Goal: Transaction & Acquisition: Book appointment/travel/reservation

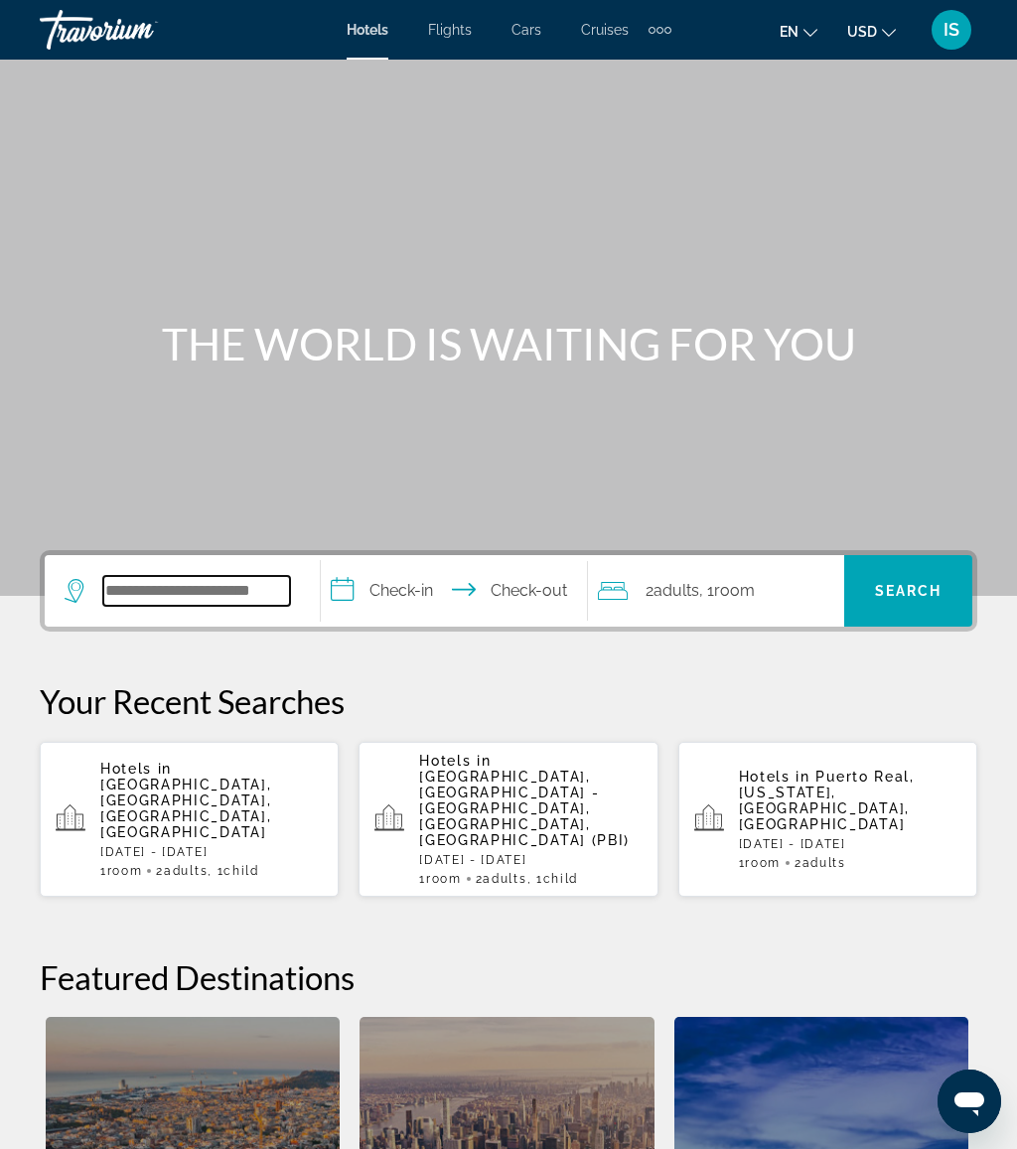
click at [234, 587] on input "Search widget" at bounding box center [196, 591] width 187 height 30
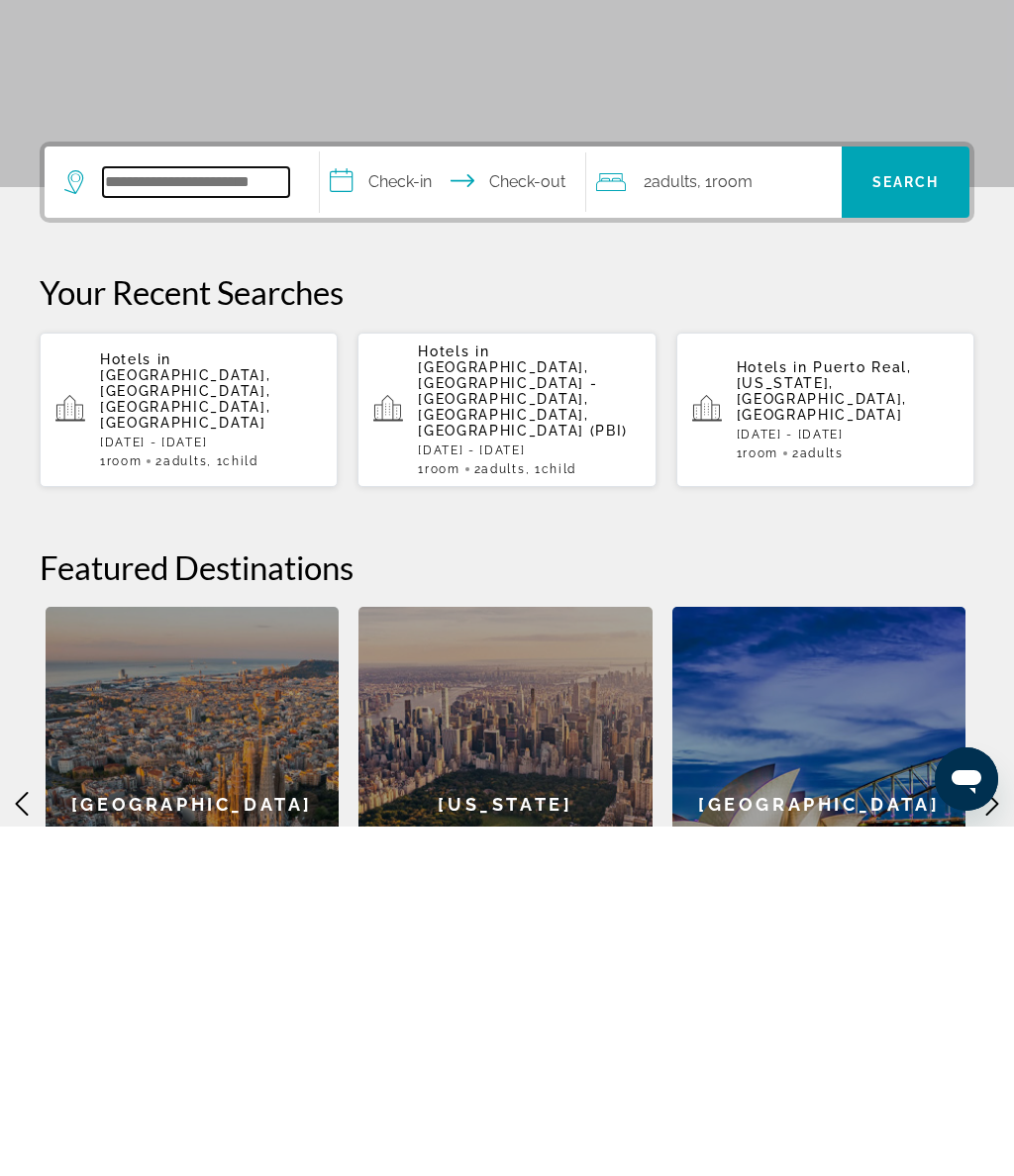
scroll to position [135, 0]
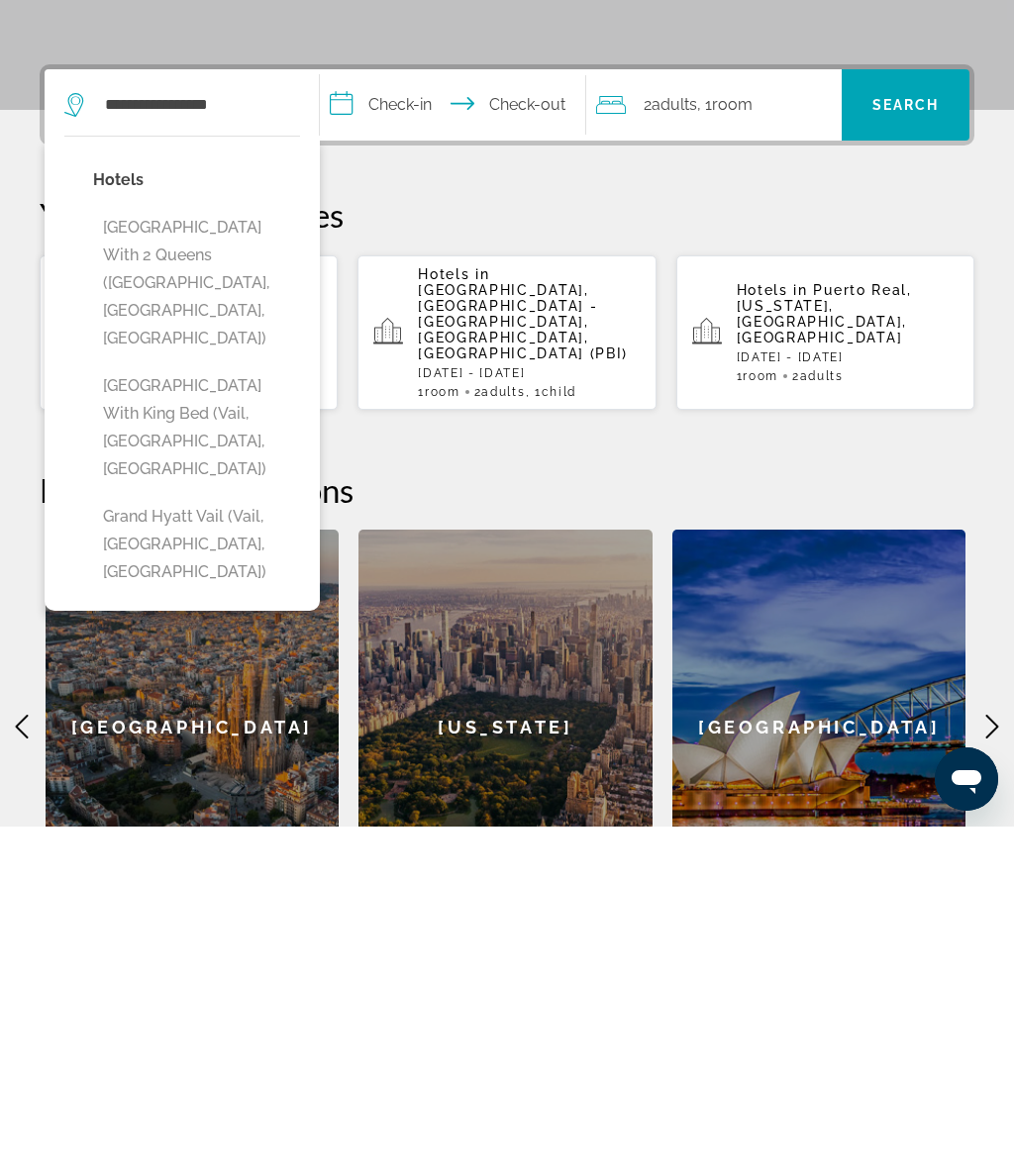
click at [250, 558] on button "[GEOGRAPHIC_DATA] With 2 Queens ([GEOGRAPHIC_DATA], [GEOGRAPHIC_DATA], [GEOGRAP…" at bounding box center [196, 632] width 207 height 148
type input "**********"
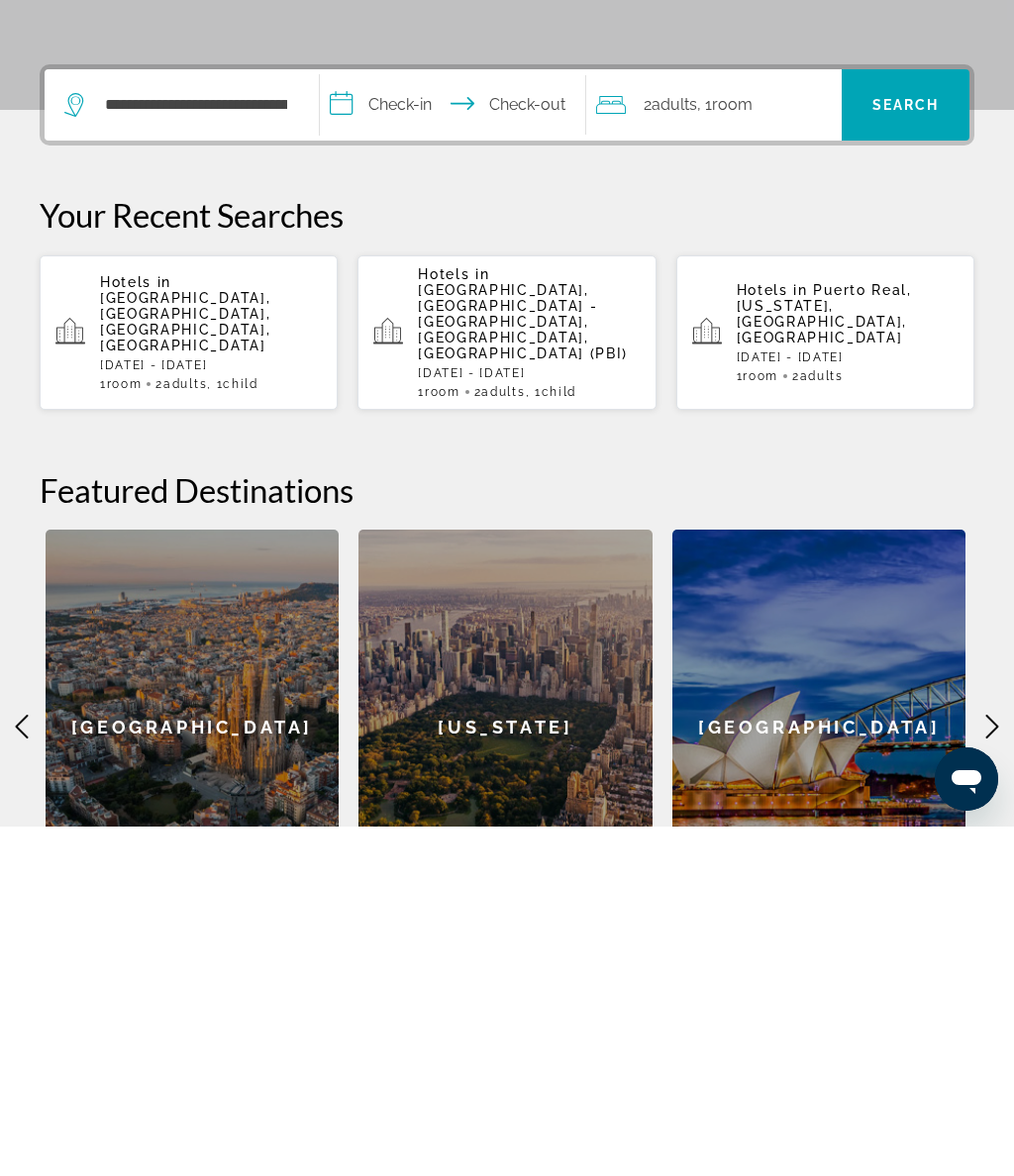
click at [453, 419] on input "**********" at bounding box center [457, 456] width 273 height 77
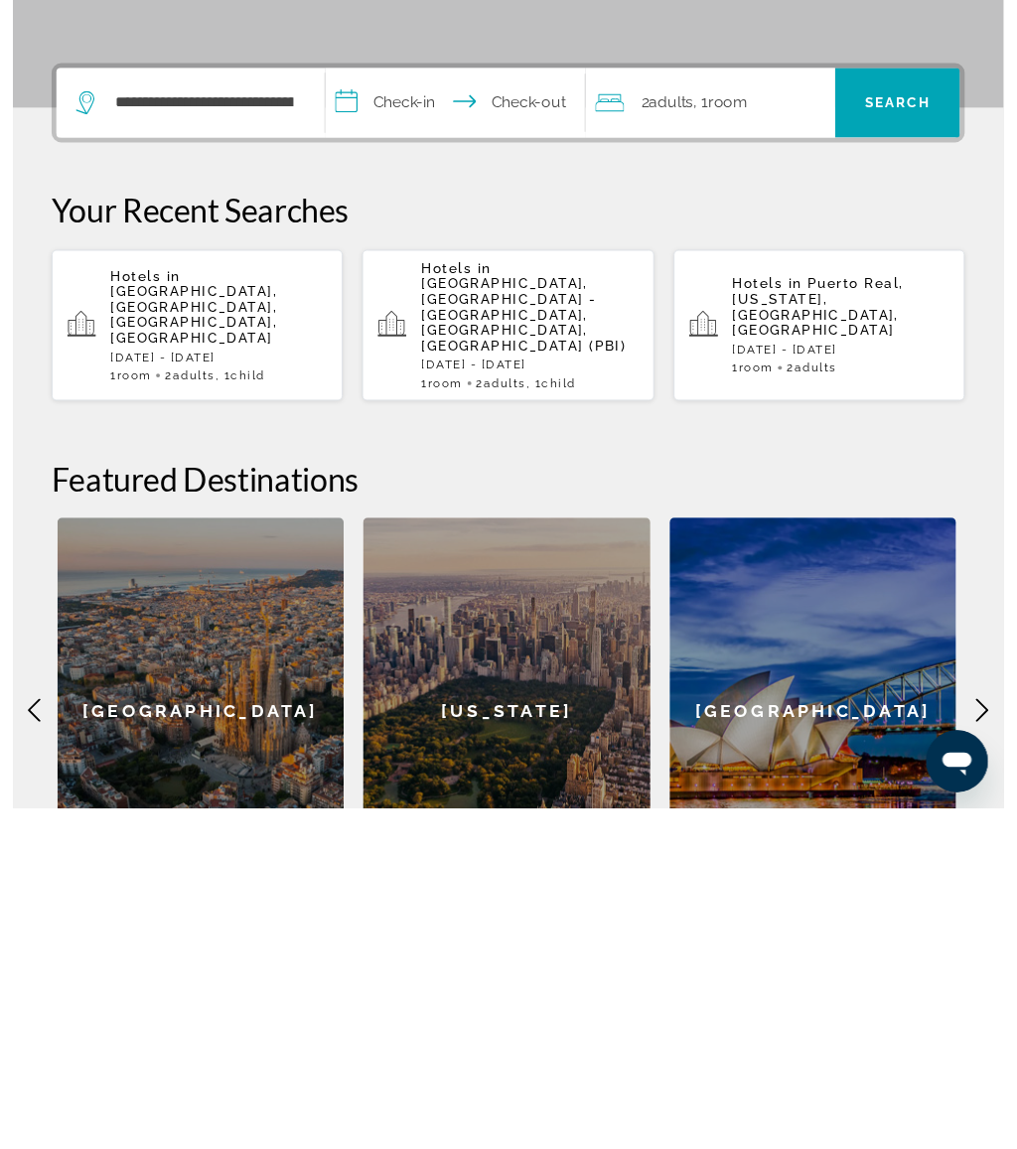
scroll to position [486, 0]
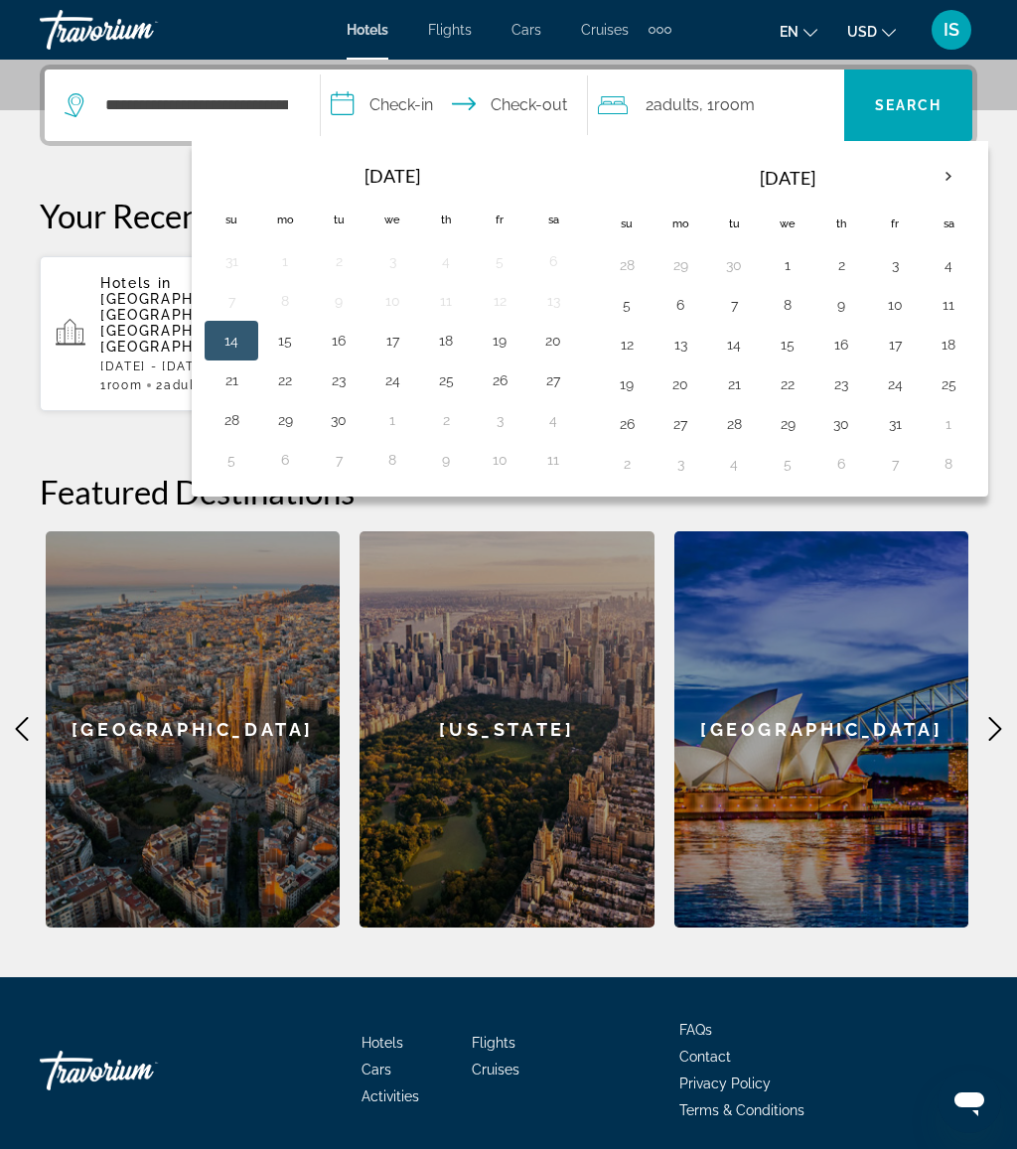
click at [402, 388] on button "24" at bounding box center [392, 381] width 32 height 28
click at [566, 386] on button "27" at bounding box center [553, 381] width 32 height 28
type input "**********"
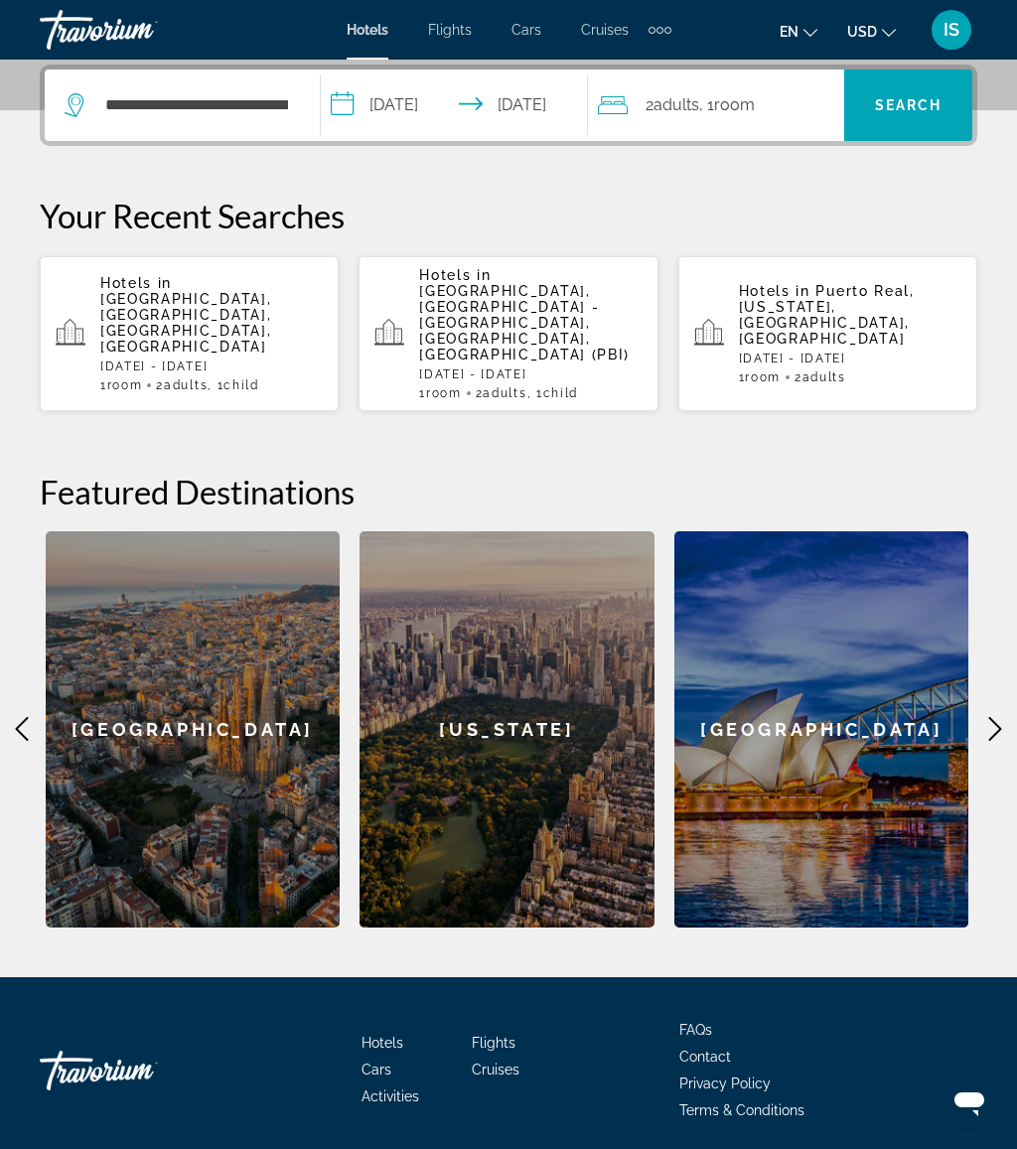
click at [903, 108] on span "Search" at bounding box center [909, 105] width 68 height 16
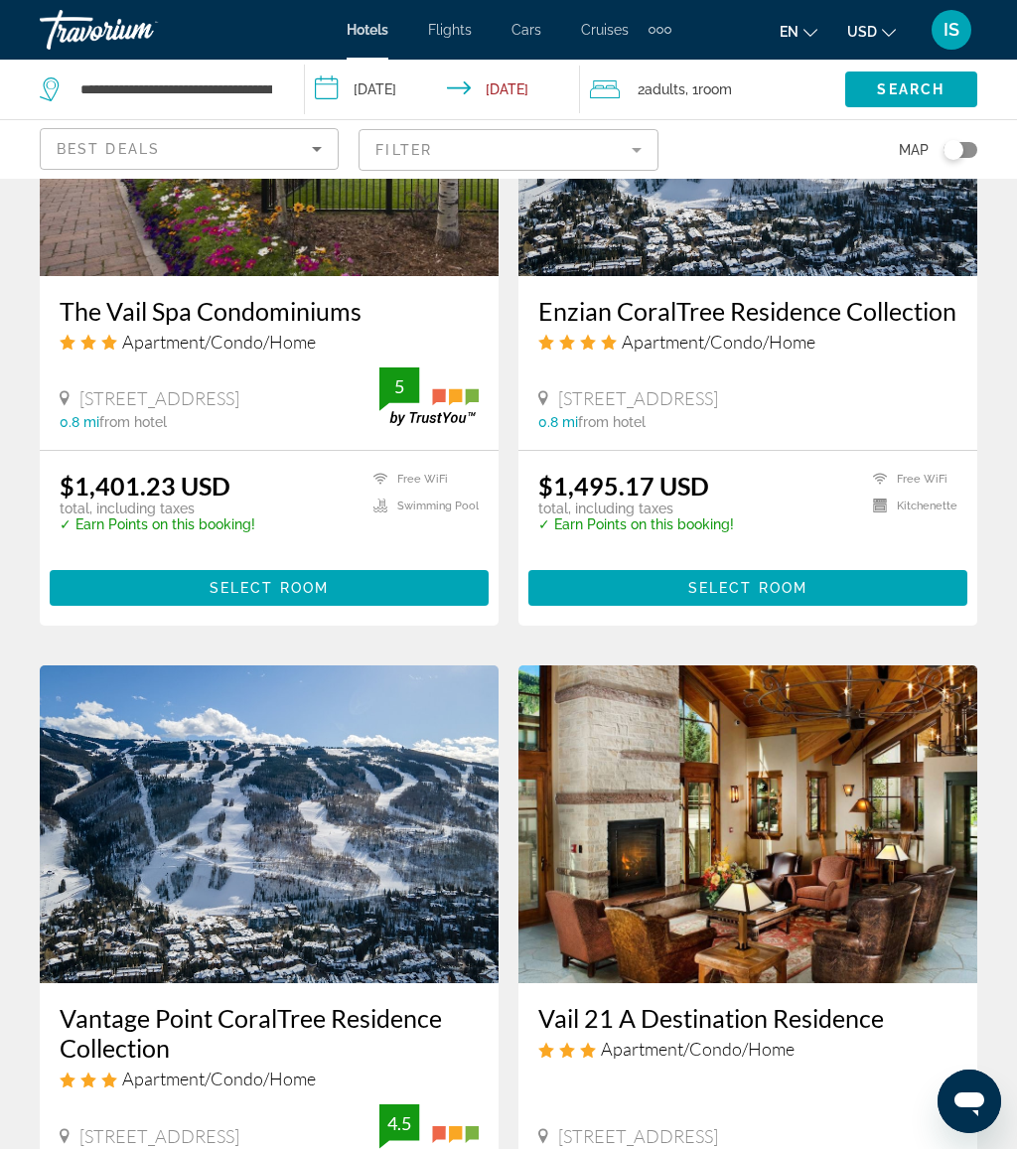
scroll to position [3653, 0]
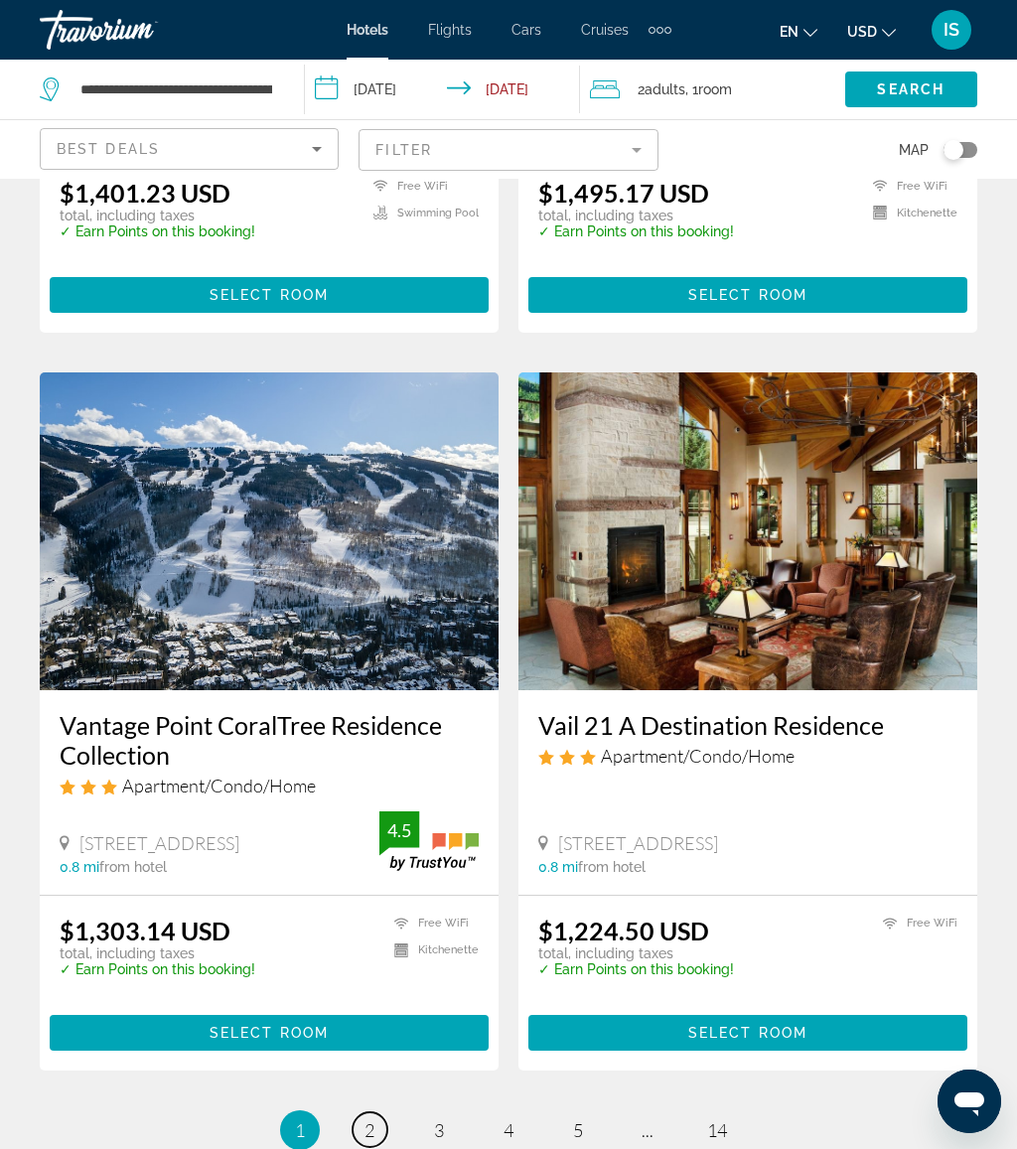
click at [363, 1114] on link "page 2" at bounding box center [370, 1129] width 35 height 35
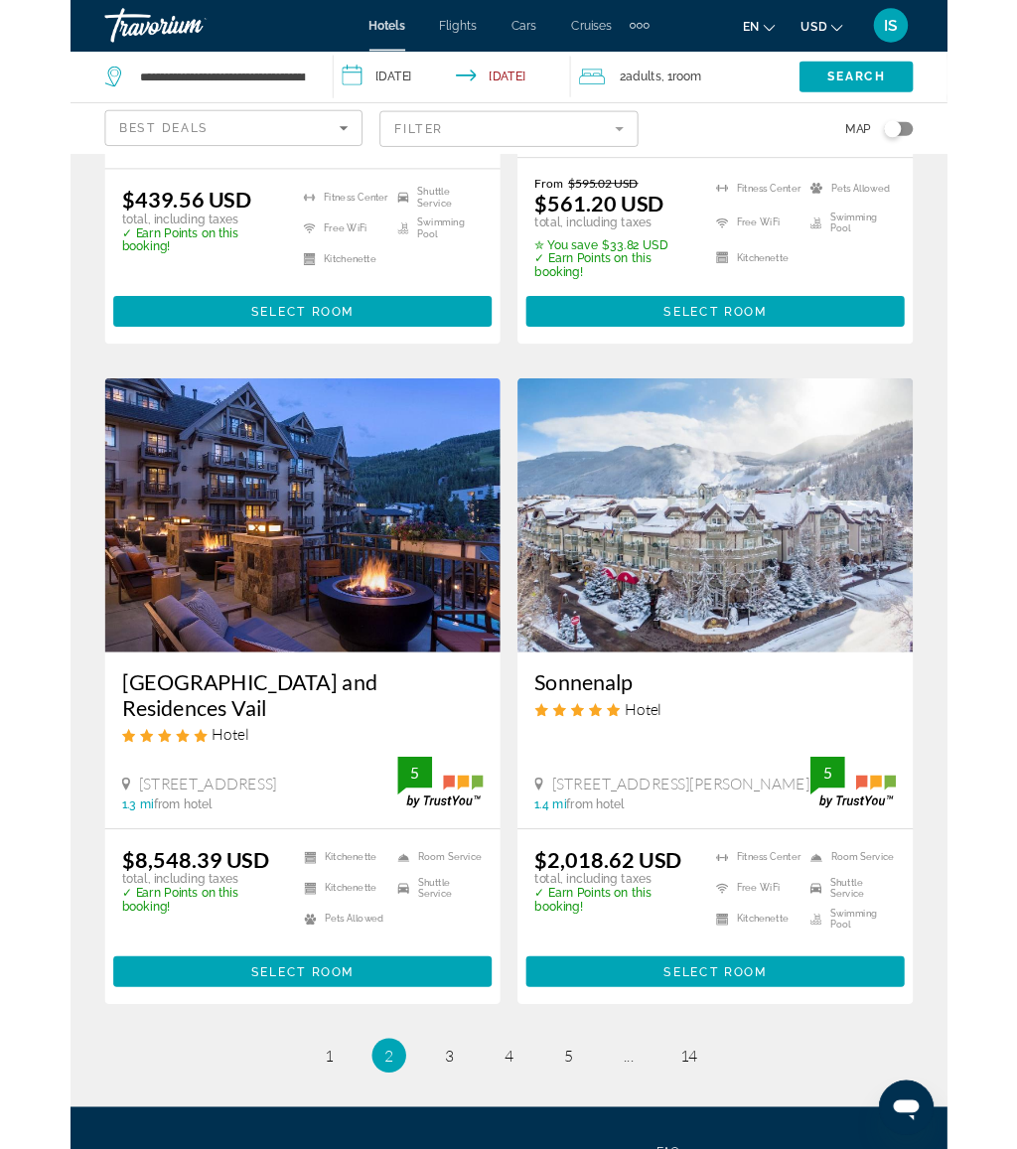
scroll to position [3895, 0]
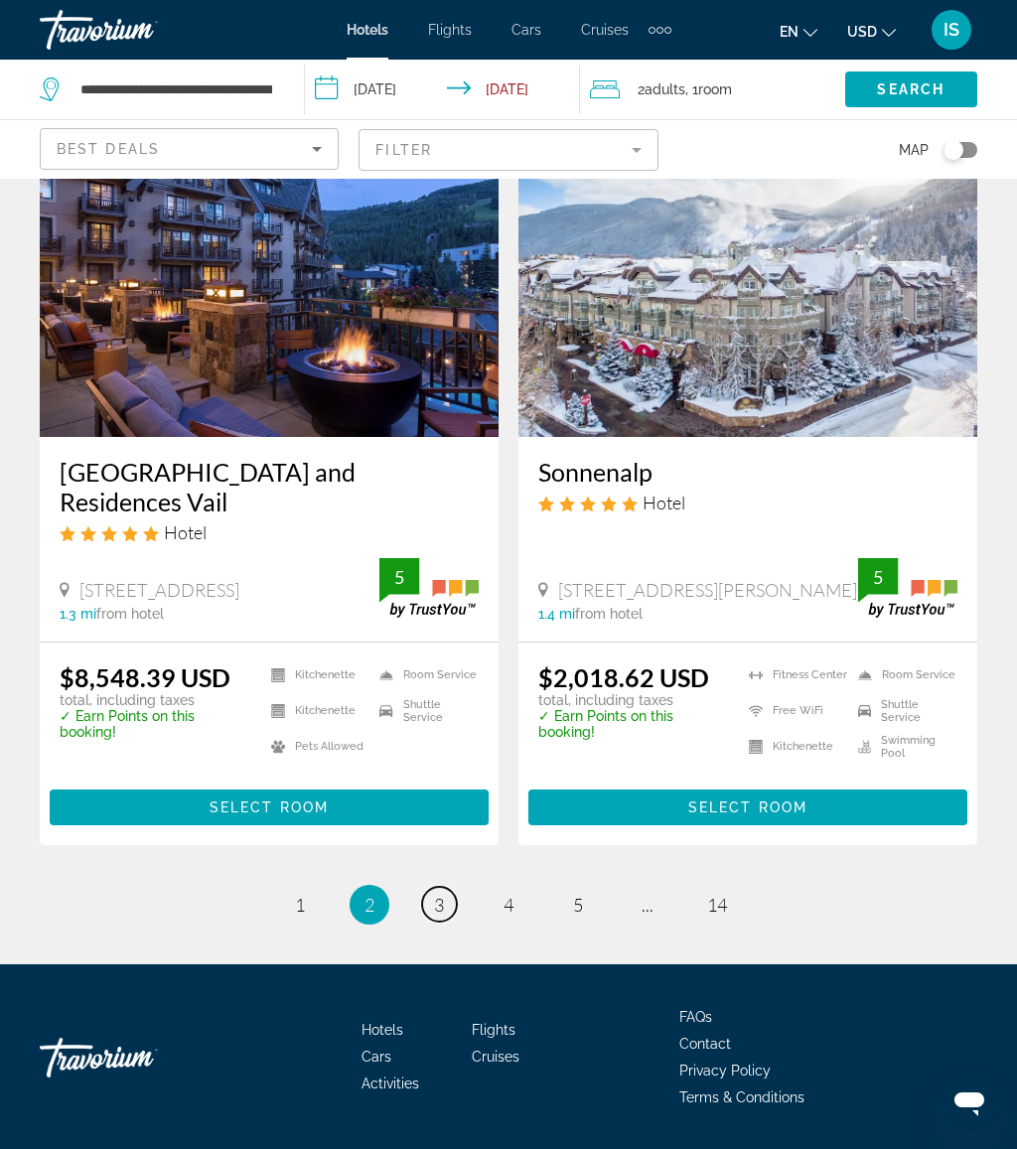
click at [445, 887] on link "page 3" at bounding box center [439, 904] width 35 height 35
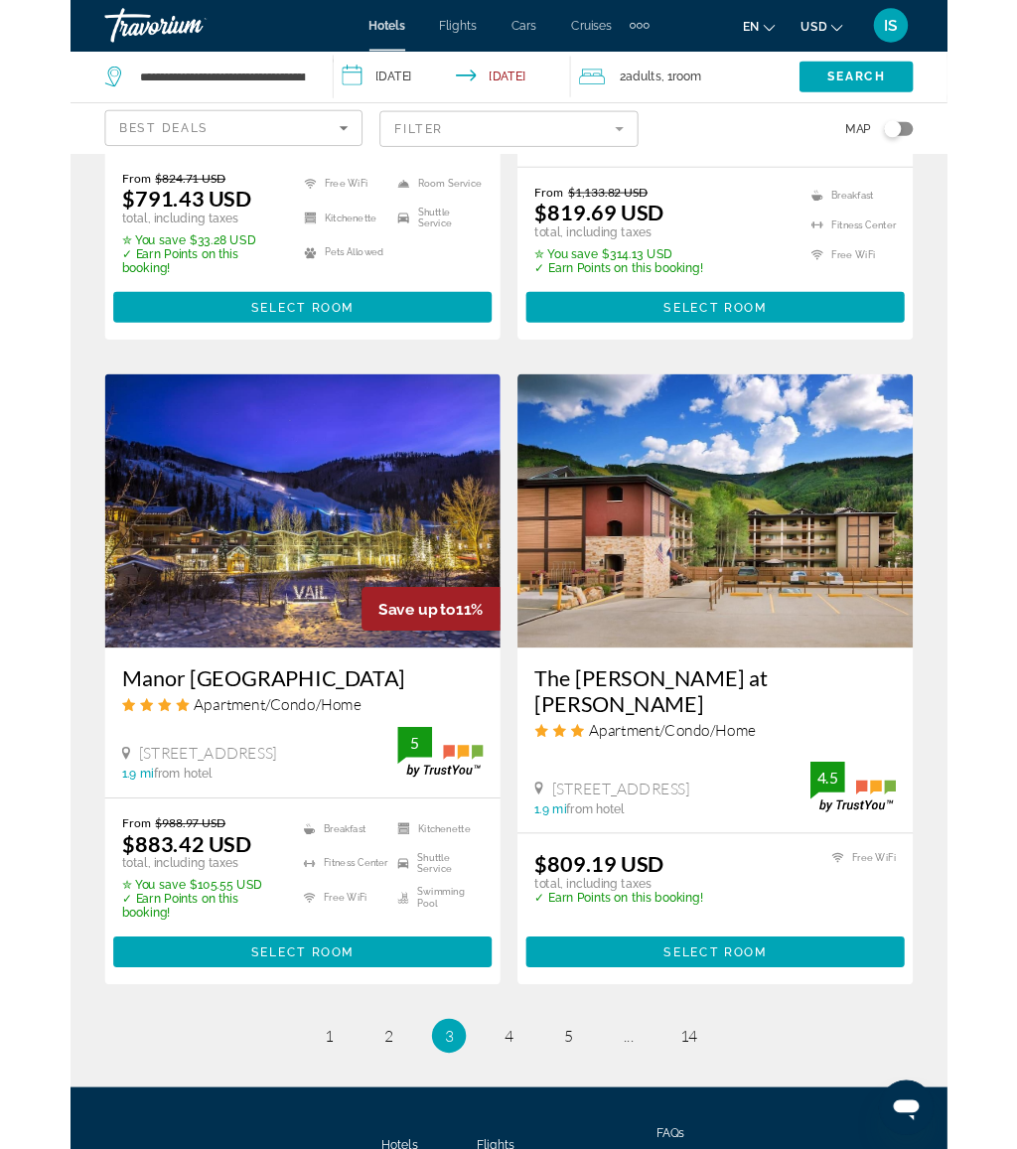
scroll to position [3865, 0]
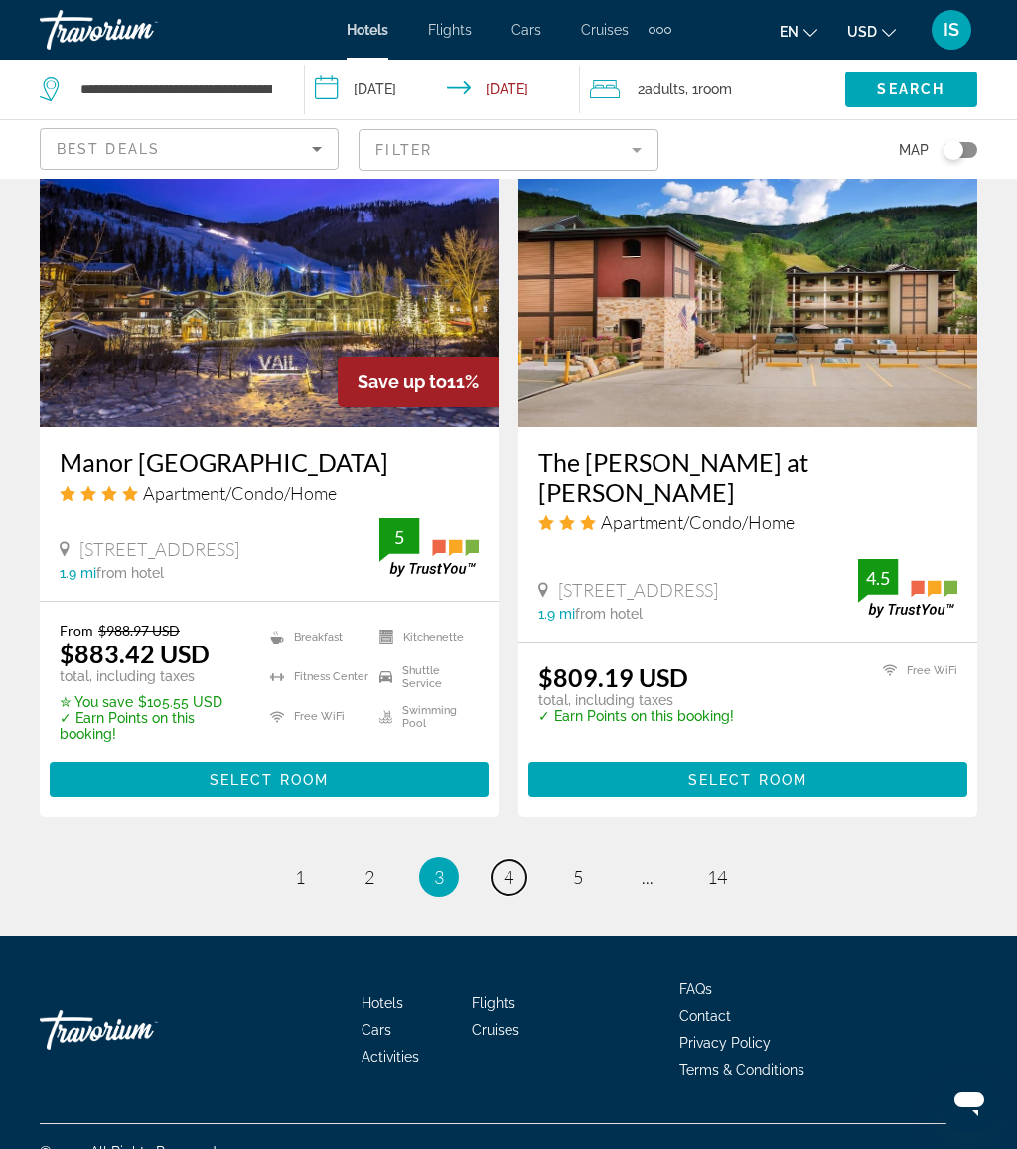
click at [511, 866] on span "4" at bounding box center [509, 877] width 10 height 22
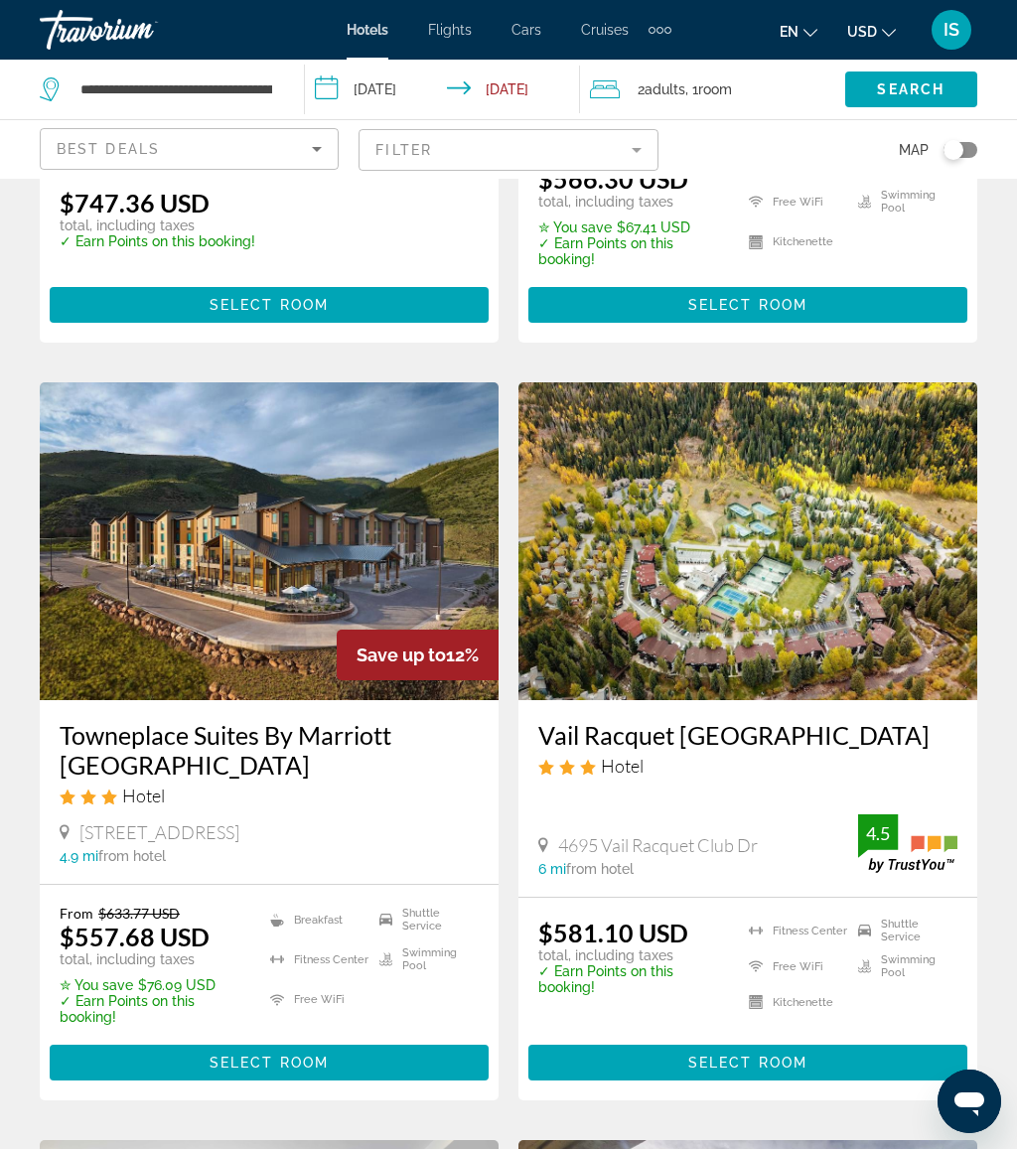
scroll to position [623, 0]
